Goal: Transaction & Acquisition: Purchase product/service

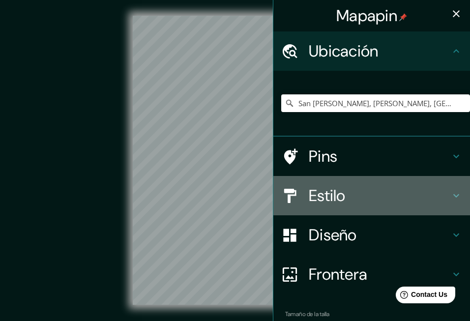
click at [348, 194] on h4 "Estilo" at bounding box center [380, 196] width 142 height 20
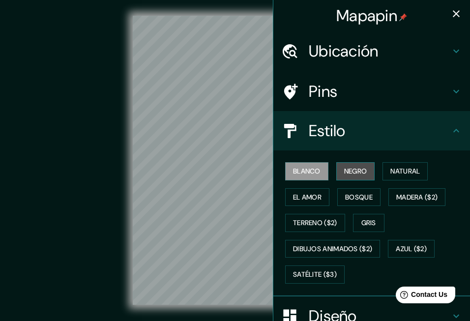
click at [364, 170] on button "Negro" at bounding box center [356, 171] width 39 height 18
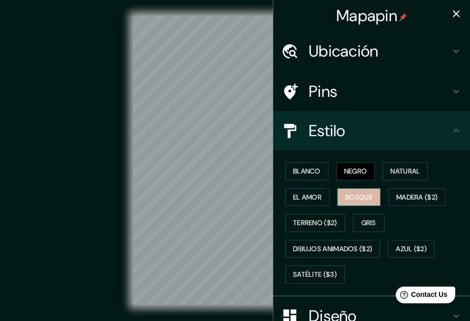
click at [367, 193] on button "Bosque" at bounding box center [359, 197] width 43 height 18
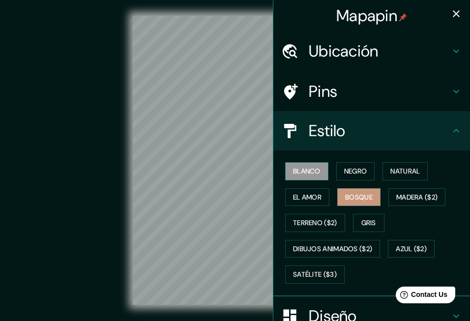
click at [308, 169] on button "Blanco" at bounding box center [306, 171] width 43 height 18
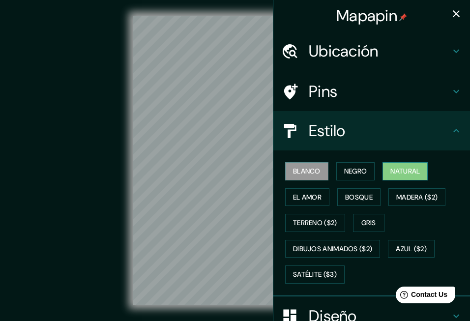
click at [405, 167] on button "Natural" at bounding box center [405, 171] width 45 height 18
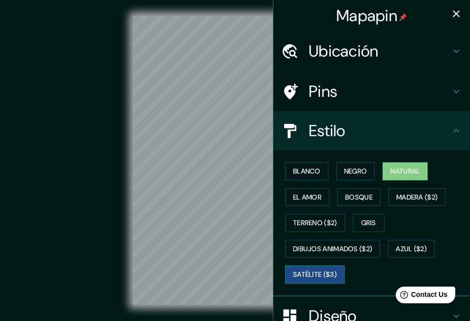
click at [318, 274] on button "Satélite ($3)" at bounding box center [315, 275] width 60 height 18
click at [403, 172] on button "Natural" at bounding box center [405, 171] width 45 height 18
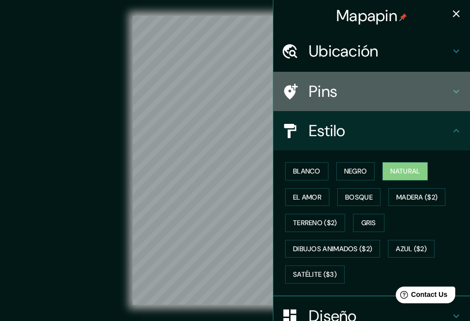
click at [324, 90] on h4 "Pins" at bounding box center [380, 92] width 142 height 20
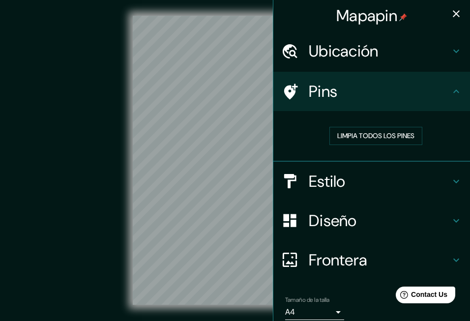
click at [333, 220] on h4 "Diseño" at bounding box center [380, 221] width 142 height 20
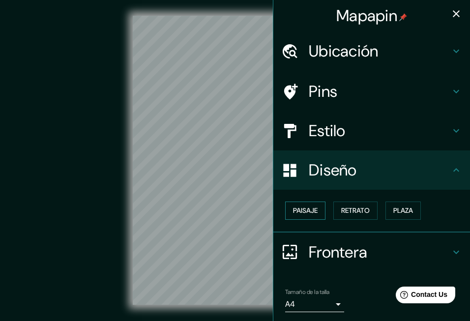
click at [312, 211] on button "Paisaje" at bounding box center [305, 211] width 40 height 18
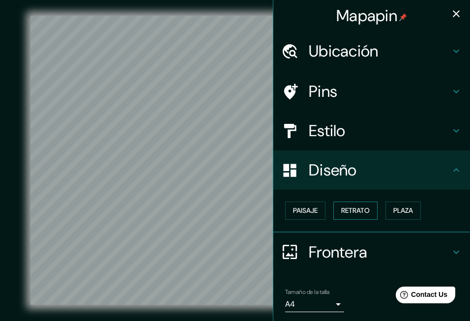
click at [344, 202] on button "Retrato" at bounding box center [356, 211] width 44 height 18
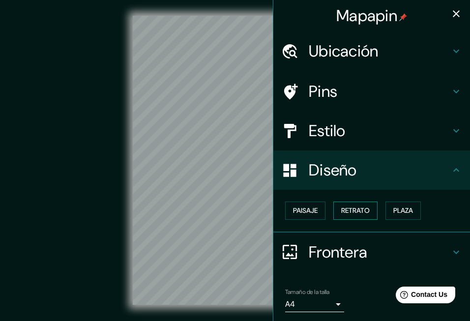
click at [360, 211] on button "Retrato" at bounding box center [356, 211] width 44 height 18
click at [410, 211] on button "Plaza" at bounding box center [403, 211] width 35 height 18
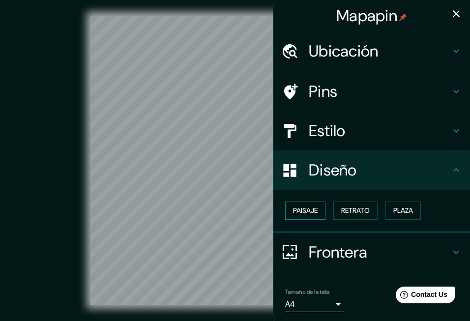
click at [310, 211] on button "Paisaje" at bounding box center [305, 211] width 40 height 18
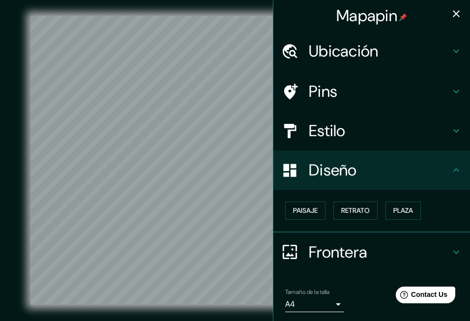
scroll to position [41, 0]
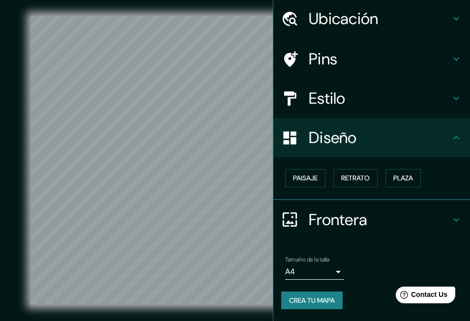
click at [351, 213] on h4 "Frontera" at bounding box center [380, 220] width 142 height 20
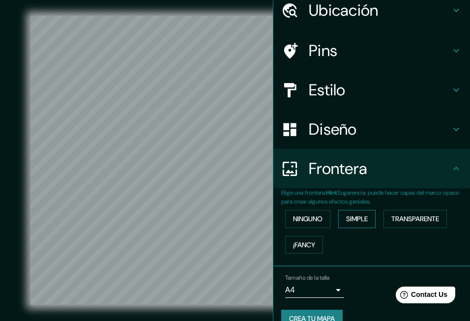
click at [360, 220] on button "Simple" at bounding box center [357, 219] width 37 height 18
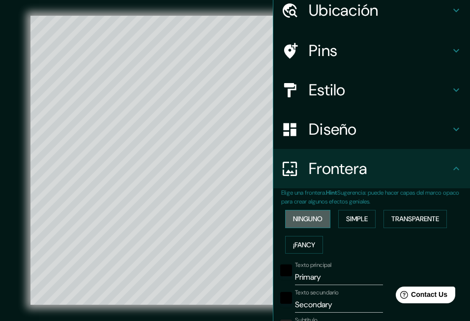
click at [318, 220] on button "Ninguno" at bounding box center [307, 219] width 45 height 18
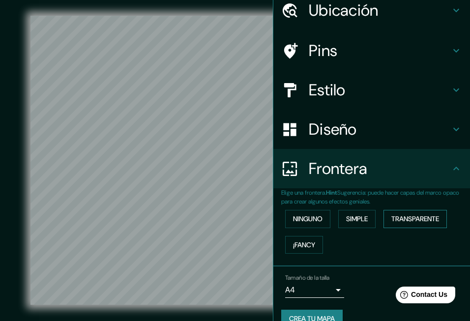
click at [418, 220] on button "Transparente" at bounding box center [415, 219] width 63 height 18
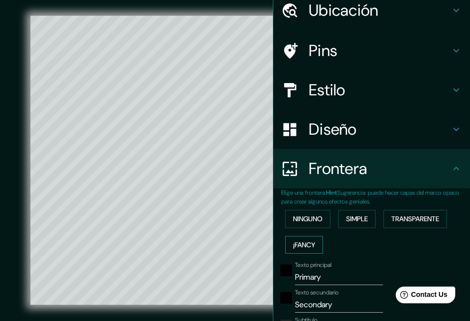
click at [313, 244] on button "¡Fancy" at bounding box center [304, 245] width 38 height 18
click at [321, 220] on button "Ninguno" at bounding box center [307, 219] width 45 height 18
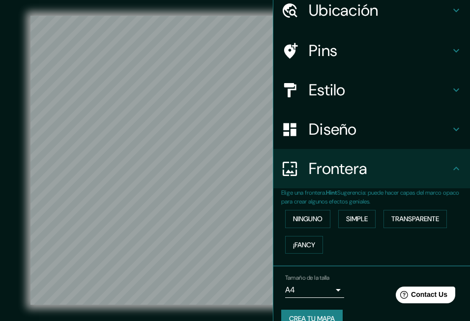
scroll to position [68, 0]
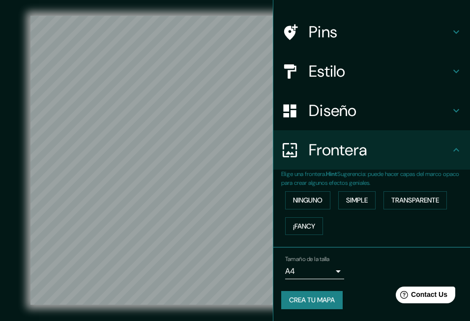
click at [333, 265] on body "Mapapin Ubicación San Félix, Mauroa, Falcón, Venezuela Pins Estilo Diseño Front…" at bounding box center [235, 160] width 470 height 321
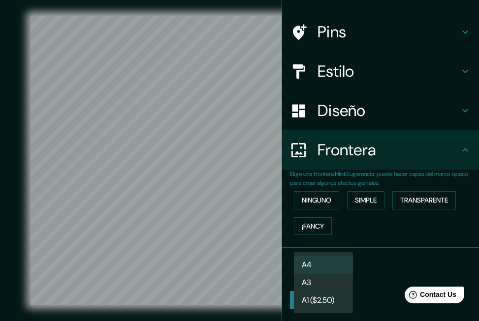
click at [313, 264] on li "A4" at bounding box center [323, 265] width 59 height 18
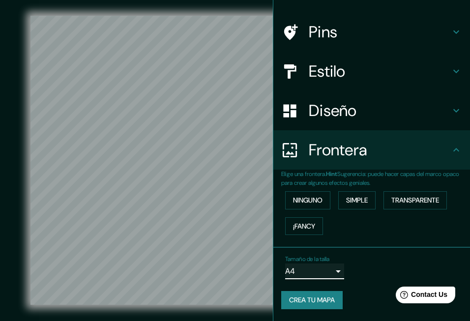
scroll to position [15, 0]
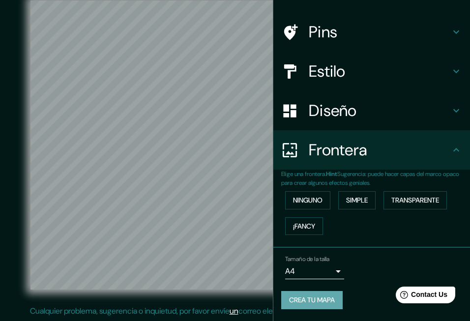
click at [321, 293] on button "Crea tu mapa" at bounding box center [312, 300] width 62 height 18
click at [324, 291] on button "Crea tu mapa" at bounding box center [312, 300] width 62 height 18
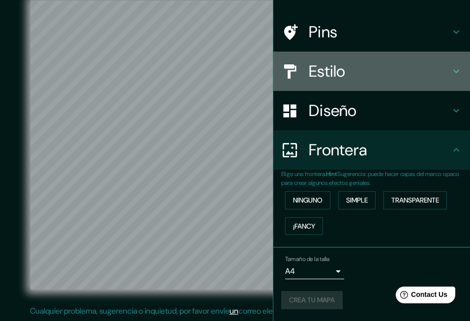
click at [341, 74] on div "Estilo" at bounding box center [372, 71] width 197 height 39
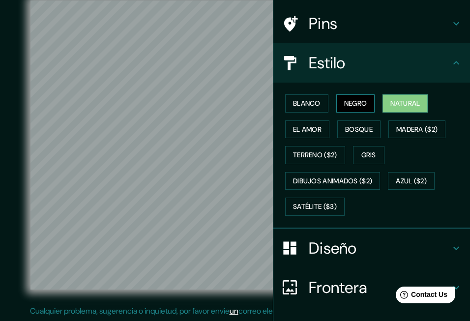
click at [356, 101] on button "Negro" at bounding box center [356, 103] width 39 height 18
click at [350, 250] on h4 "Diseño" at bounding box center [380, 249] width 142 height 20
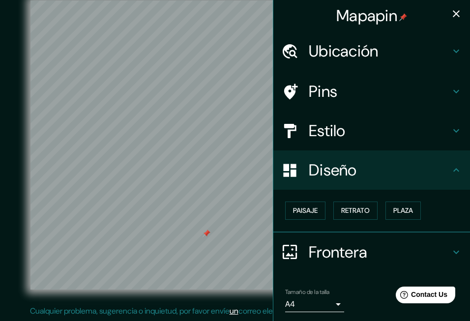
scroll to position [41, 0]
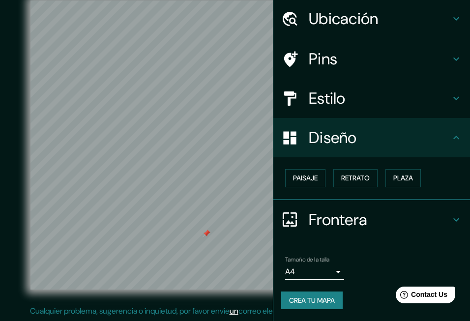
click at [302, 293] on button "Crea tu mapa" at bounding box center [312, 301] width 62 height 18
click at [317, 292] on button "Crea tu mapa" at bounding box center [312, 301] width 62 height 18
click at [317, 292] on div "Crea tu mapa" at bounding box center [371, 301] width 181 height 18
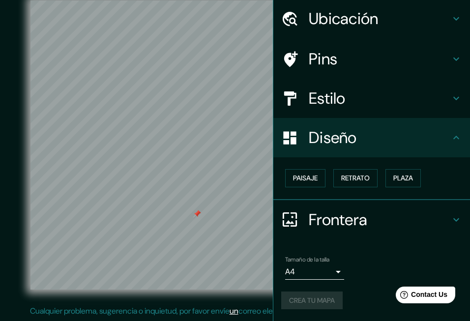
click at [316, 265] on body "Mapapin Ubicación San Félix, Mauroa, Falcón, Venezuela Pins Estilo Diseño Paisa…" at bounding box center [235, 145] width 470 height 321
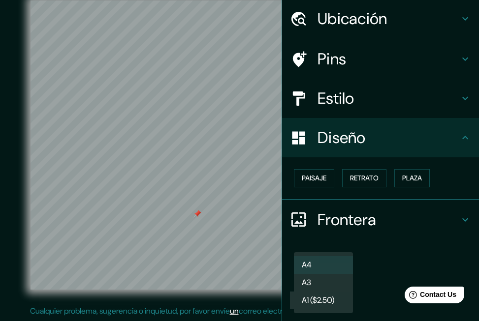
click at [318, 280] on li "A3" at bounding box center [323, 283] width 59 height 18
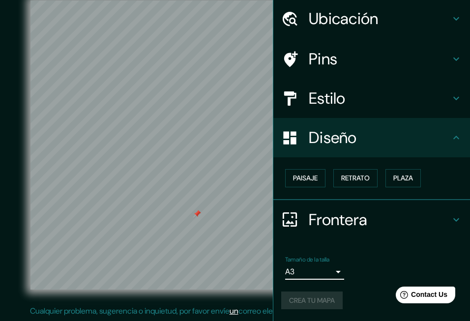
click at [318, 292] on div "Crea tu mapa" at bounding box center [371, 301] width 181 height 18
click at [323, 293] on div "Crea tu mapa" at bounding box center [371, 301] width 181 height 18
click at [323, 292] on div "Crea tu mapa" at bounding box center [371, 301] width 181 height 18
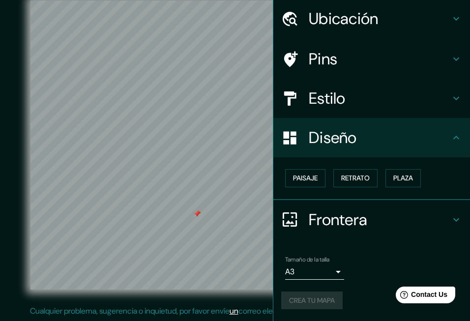
click at [323, 292] on div "Crea tu mapa" at bounding box center [371, 301] width 181 height 18
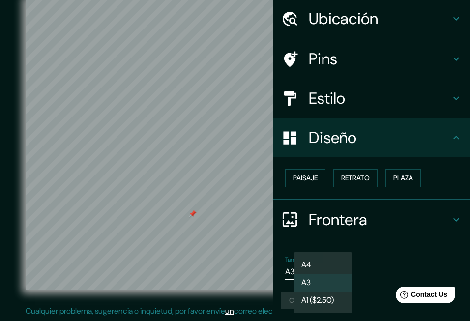
click at [322, 265] on body "Mapapin Ubicación San Félix, Mauroa, Falcón, Venezuela Pins Estilo Diseño Paisa…" at bounding box center [235, 145] width 470 height 321
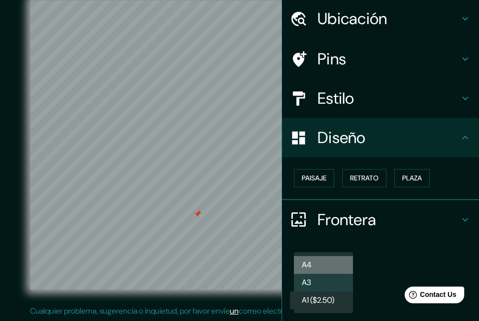
click at [313, 264] on li "A4" at bounding box center [323, 265] width 59 height 18
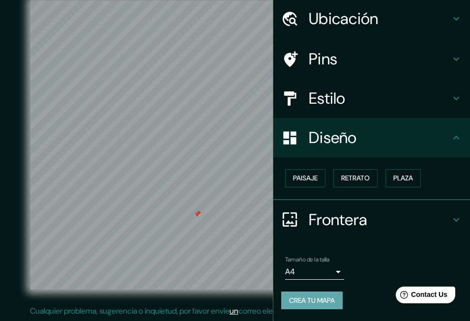
click at [293, 292] on button "Crea tu mapa" at bounding box center [312, 301] width 62 height 18
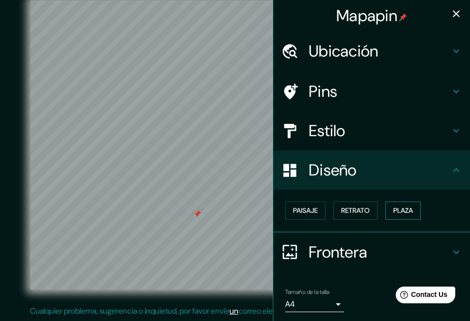
scroll to position [0, 0]
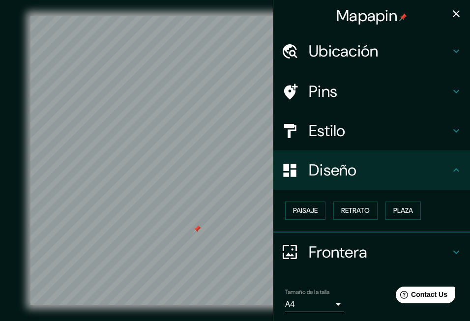
click at [451, 13] on icon "button" at bounding box center [457, 14] width 12 height 12
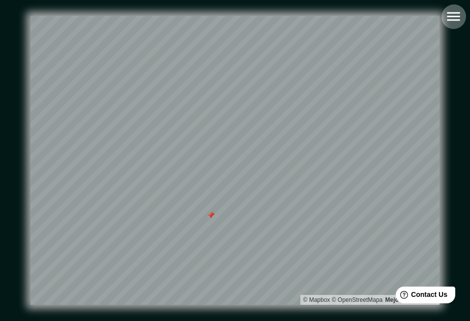
click at [459, 23] on icon "button" at bounding box center [453, 16] width 17 height 17
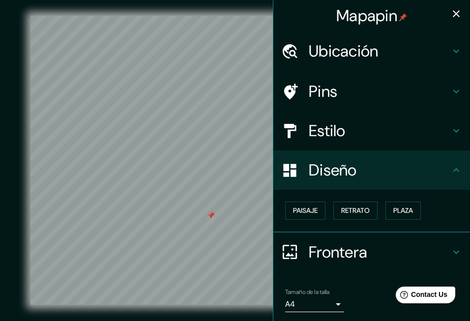
scroll to position [41, 0]
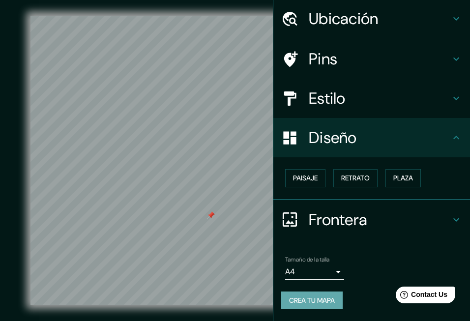
click at [321, 292] on button "Crea tu mapa" at bounding box center [312, 301] width 62 height 18
click at [333, 128] on h4 "Diseño" at bounding box center [380, 138] width 142 height 20
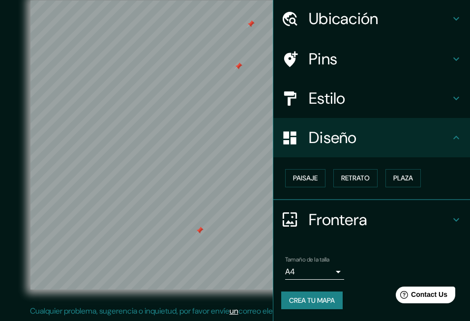
scroll to position [0, 0]
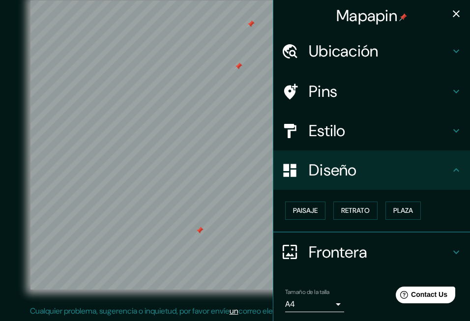
click at [453, 11] on icon "button" at bounding box center [456, 13] width 7 height 7
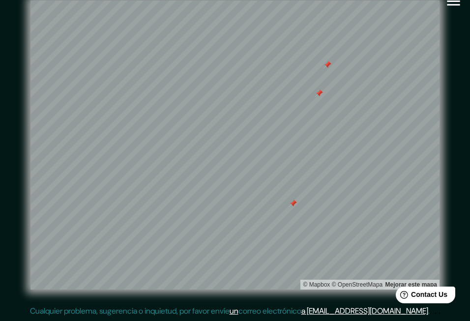
click at [451, 5] on icon "button" at bounding box center [453, 1] width 13 height 9
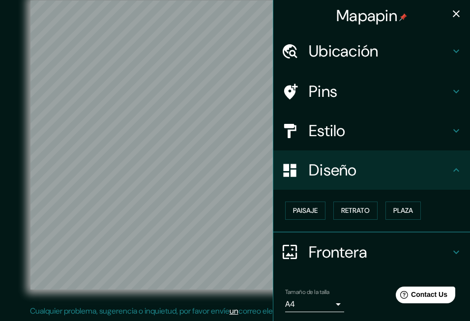
click at [367, 124] on h4 "Estilo" at bounding box center [380, 131] width 142 height 20
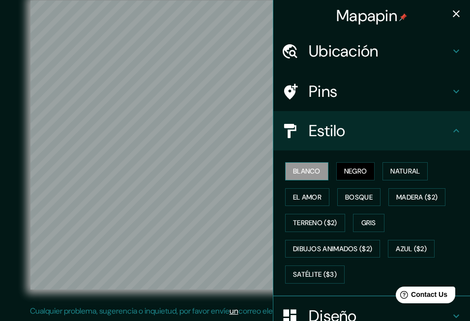
click at [319, 167] on button "Blanco" at bounding box center [306, 171] width 43 height 18
click at [409, 172] on button "Natural" at bounding box center [405, 171] width 45 height 18
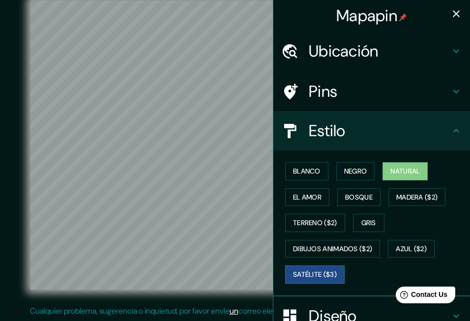
click at [300, 275] on button "Satélite ($3)" at bounding box center [315, 275] width 60 height 18
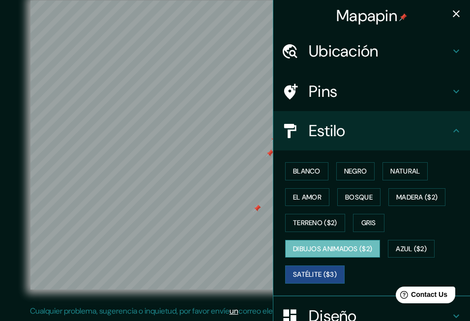
click at [320, 251] on button "Dibujos animados ($2)" at bounding box center [332, 249] width 95 height 18
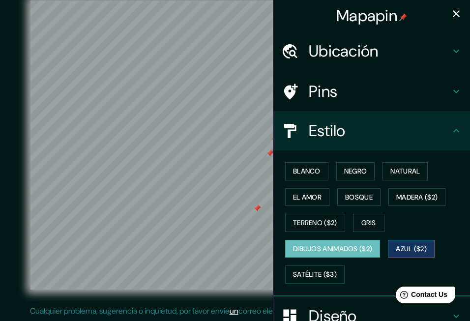
click at [411, 247] on button "Azul ($2)" at bounding box center [411, 249] width 47 height 18
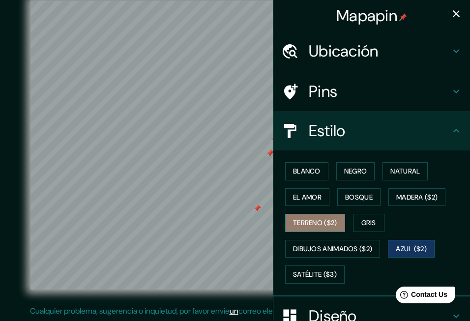
click at [324, 225] on button "Terreno ($2)" at bounding box center [315, 223] width 60 height 18
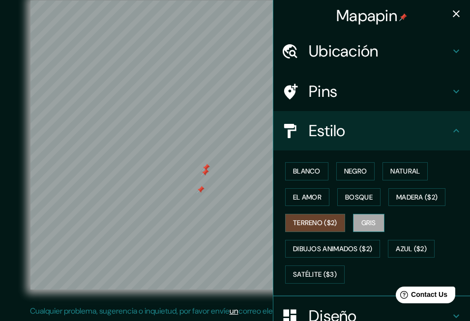
click at [367, 222] on button "Gris" at bounding box center [368, 223] width 31 height 18
click at [309, 220] on button "Terreno ($2)" at bounding box center [315, 223] width 60 height 18
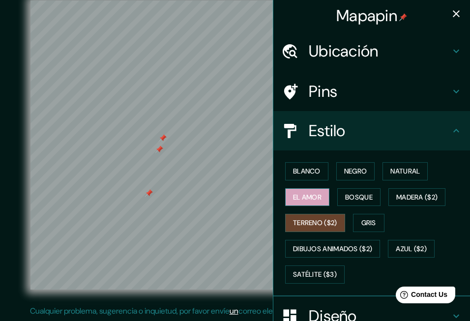
click at [314, 195] on button "El amor" at bounding box center [307, 197] width 44 height 18
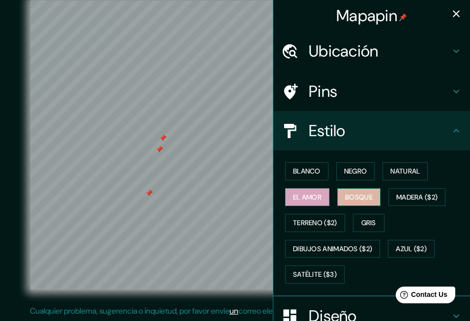
click at [365, 199] on button "Bosque" at bounding box center [359, 197] width 43 height 18
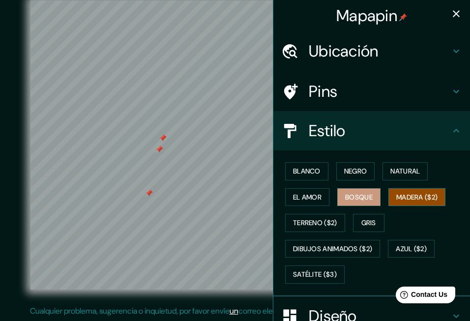
click at [410, 197] on button "Madera ($2)" at bounding box center [417, 197] width 57 height 18
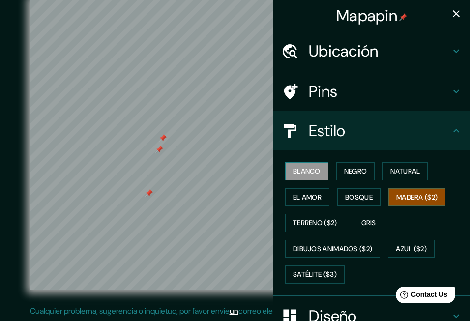
click at [312, 167] on button "Blanco" at bounding box center [306, 171] width 43 height 18
click at [353, 172] on button "Negro" at bounding box center [356, 171] width 39 height 18
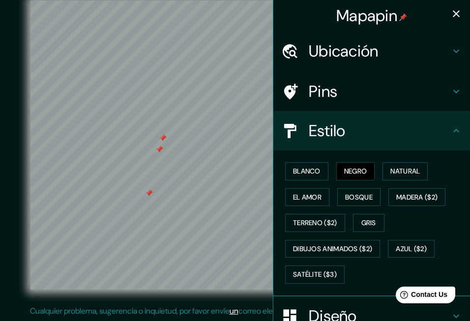
click at [413, 162] on div "Blanco Negro Natural El amor Bosque Madera ($2) Terreno ($2) Gris Dibujos anima…" at bounding box center [375, 222] width 189 height 129
click at [410, 170] on button "Natural" at bounding box center [405, 171] width 45 height 18
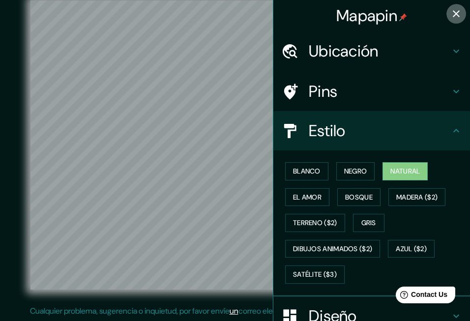
click at [451, 12] on icon "button" at bounding box center [457, 14] width 12 height 12
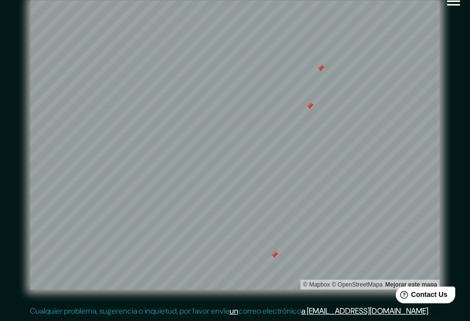
click at [311, 106] on div at bounding box center [310, 106] width 8 height 8
click at [324, 70] on div at bounding box center [321, 68] width 8 height 8
click at [283, 256] on div at bounding box center [283, 256] width 8 height 8
click at [278, 255] on div at bounding box center [275, 255] width 8 height 8
click at [156, 150] on div at bounding box center [157, 149] width 8 height 8
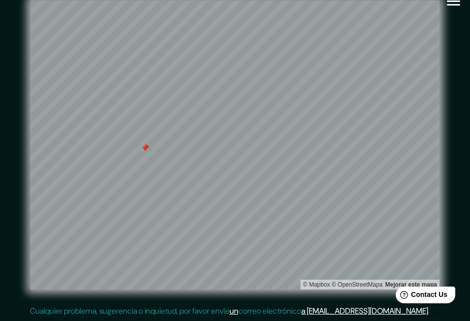
click at [148, 149] on div at bounding box center [145, 148] width 8 height 8
click at [453, 2] on icon "button" at bounding box center [453, 1] width 17 height 17
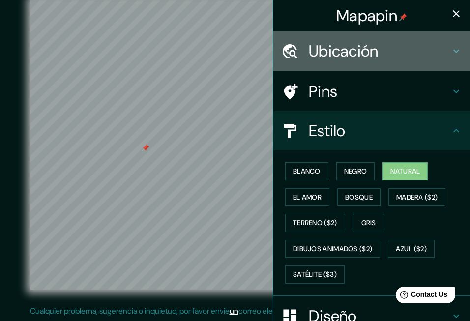
click at [367, 63] on div "Ubicación" at bounding box center [372, 50] width 197 height 39
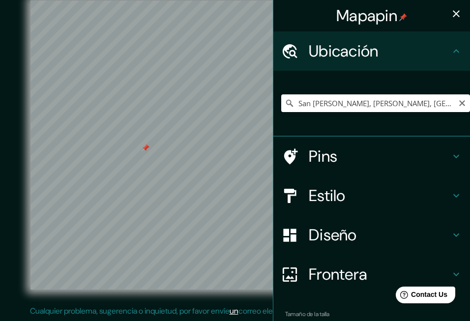
click at [299, 103] on input "San Félix, Mauroa, Falcón, Venezuela" at bounding box center [375, 103] width 189 height 18
click at [266, 145] on div at bounding box center [267, 145] width 8 height 8
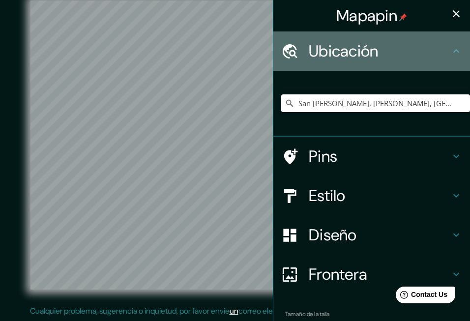
click at [362, 47] on h4 "Ubicación" at bounding box center [380, 51] width 142 height 20
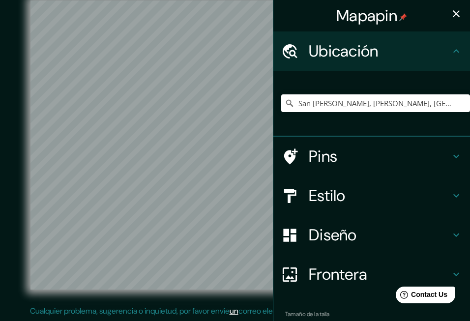
scroll to position [50, 0]
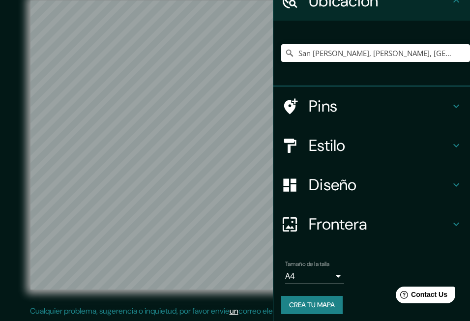
click at [343, 110] on h4 "Pins" at bounding box center [380, 106] width 142 height 20
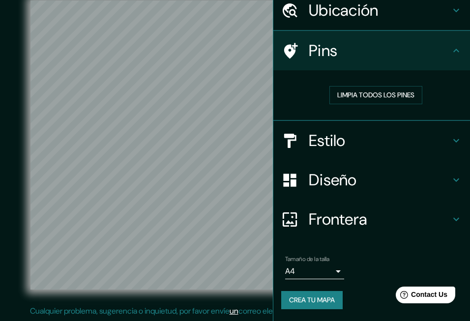
scroll to position [49, 0]
click at [355, 87] on button "Limpia todos los pines" at bounding box center [376, 96] width 93 height 18
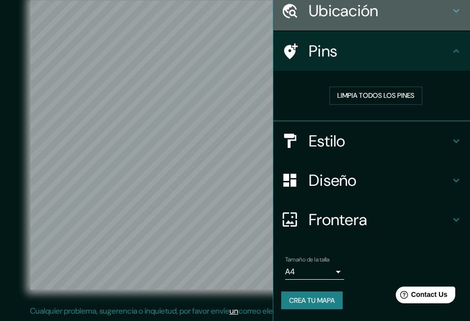
click at [351, 4] on h4 "Ubicación" at bounding box center [380, 11] width 142 height 20
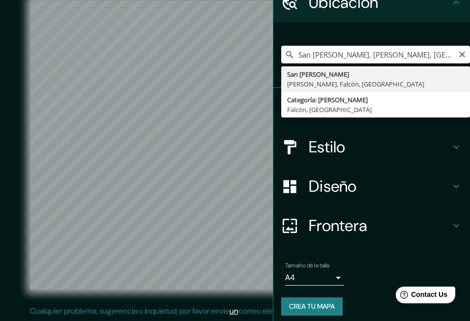
drag, startPoint x: 334, startPoint y: 53, endPoint x: 259, endPoint y: 69, distance: 76.1
click at [281, 63] on input "San Félix, Mauroa, Falcón, Venezuela" at bounding box center [375, 55] width 189 height 18
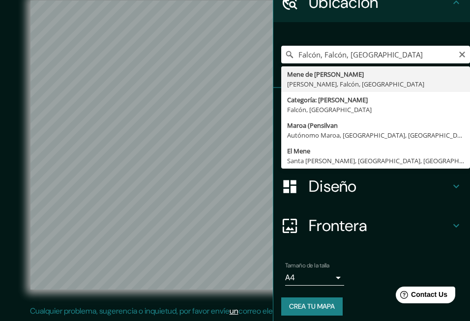
type input "Mene de Mauroa, Mauroa, Falcón, Venezuela"
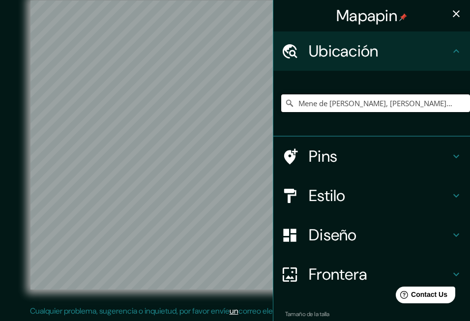
scroll to position [0, 0]
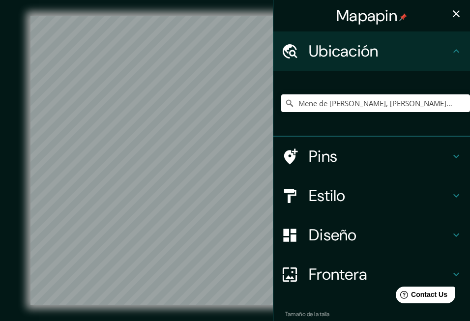
click at [452, 16] on icon "button" at bounding box center [457, 14] width 12 height 12
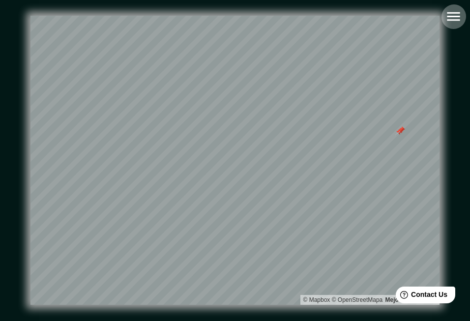
click at [453, 14] on icon "button" at bounding box center [453, 16] width 17 height 17
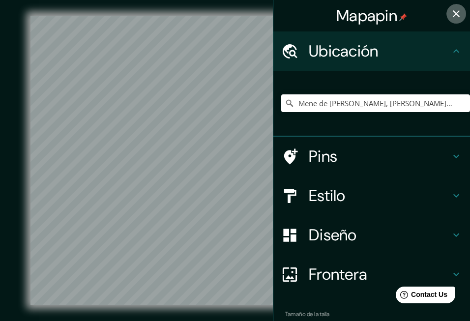
click at [451, 13] on icon "button" at bounding box center [457, 14] width 12 height 12
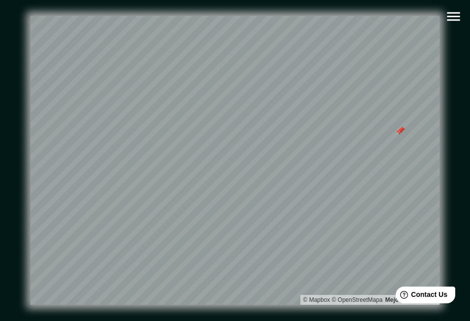
click at [460, 28] on div "© Mapbox © OpenStreetMapa Mejorar este mapa" at bounding box center [235, 160] width 455 height 321
click at [454, 13] on icon "button" at bounding box center [453, 16] width 13 height 9
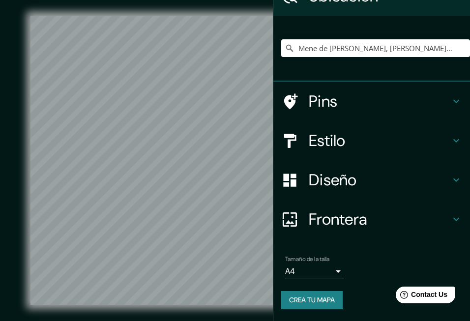
click at [338, 171] on h4 "Diseño" at bounding box center [380, 180] width 142 height 20
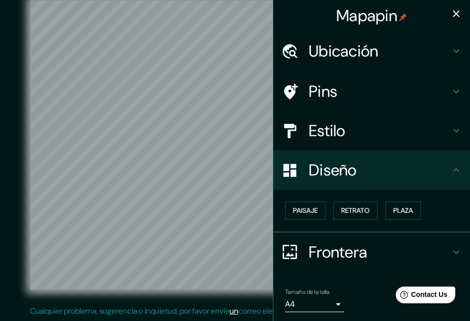
click at [447, 20] on button "button" at bounding box center [457, 14] width 20 height 20
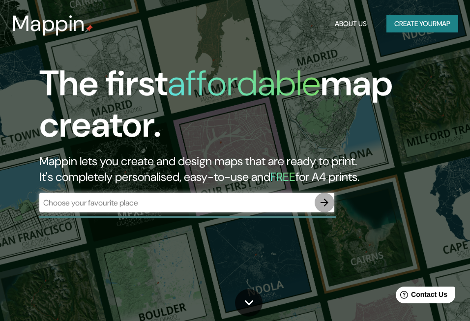
click at [327, 206] on icon "button" at bounding box center [325, 203] width 12 height 12
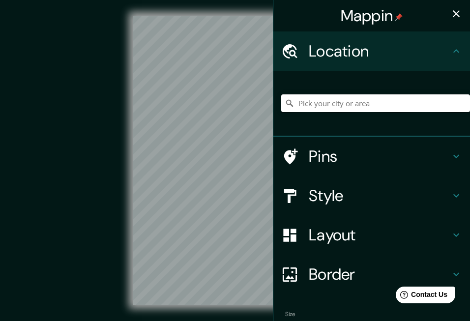
click at [336, 102] on input "Pick your city or area" at bounding box center [375, 103] width 189 height 18
type input "[PERSON_NAME], Falcón, [GEOGRAPHIC_DATA]"
click at [451, 15] on icon "button" at bounding box center [457, 14] width 12 height 12
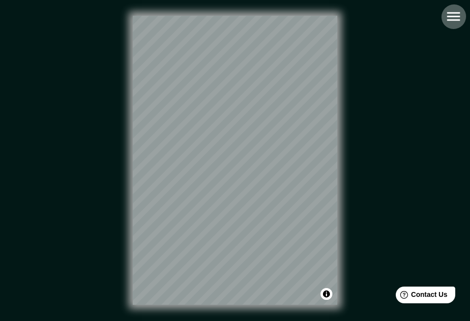
click at [458, 18] on icon "button" at bounding box center [453, 16] width 17 height 17
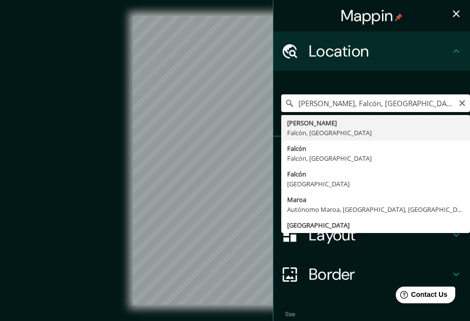
click at [363, 101] on input "[PERSON_NAME], Falcón, [GEOGRAPHIC_DATA]" at bounding box center [375, 103] width 189 height 18
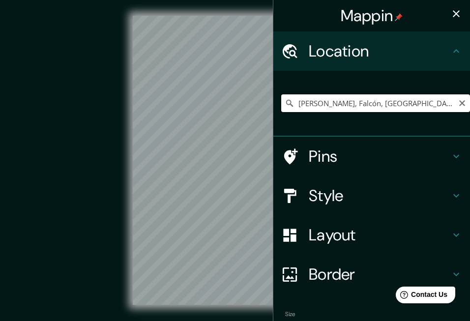
drag, startPoint x: 392, startPoint y: 99, endPoint x: 300, endPoint y: 107, distance: 92.3
click at [300, 107] on input "[PERSON_NAME], Falcón, [GEOGRAPHIC_DATA]" at bounding box center [375, 103] width 189 height 18
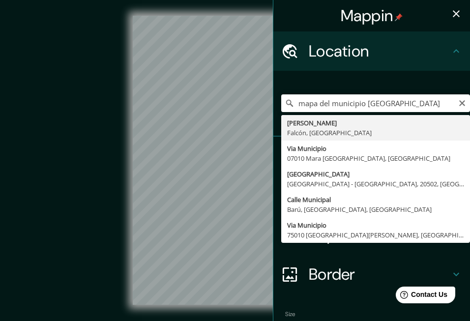
type input "[PERSON_NAME], Falcón, [GEOGRAPHIC_DATA]"
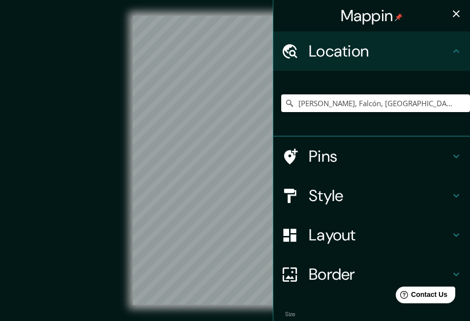
click at [114, 155] on div "© Mapbox © OpenStreetMap Improve this map" at bounding box center [235, 160] width 423 height 289
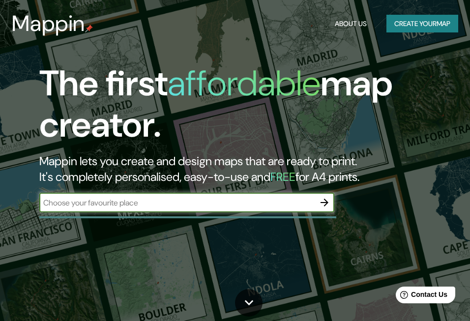
click at [74, 200] on input "text" at bounding box center [177, 202] width 276 height 11
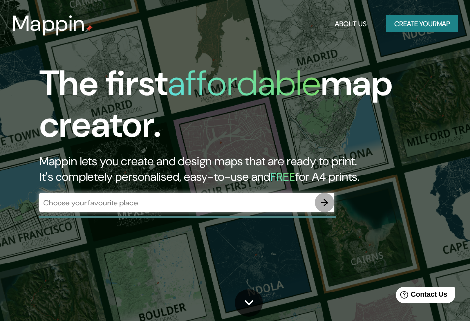
click at [327, 206] on icon "button" at bounding box center [325, 203] width 12 height 12
